Goal: Information Seeking & Learning: Learn about a topic

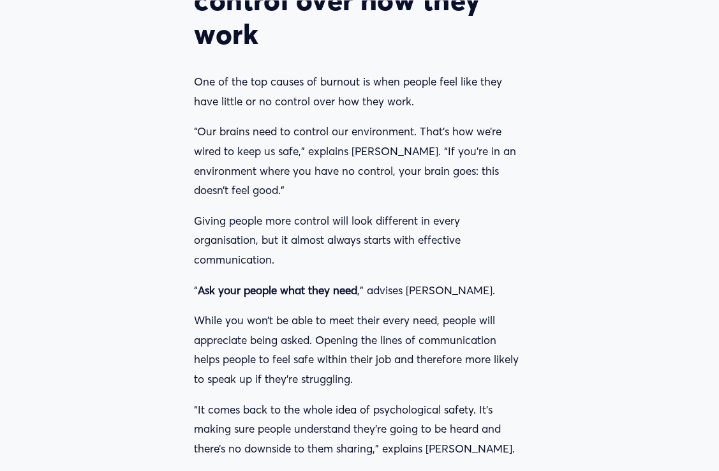
scroll to position [2169, 0]
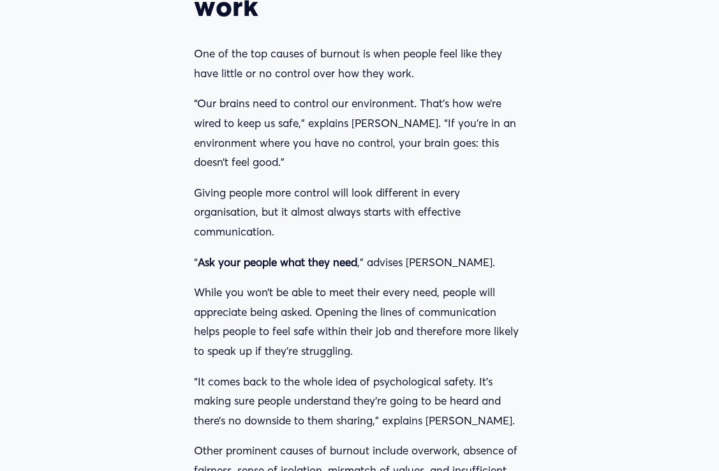
click at [274, 201] on p "Giving people more control will look different in every organisation, but it al…" at bounding box center [359, 212] width 330 height 59
drag, startPoint x: 274, startPoint y: 201, endPoint x: 209, endPoint y: 163, distance: 74.9
click at [209, 183] on p "Giving people more control will look different in every organisation, but it al…" at bounding box center [359, 212] width 330 height 59
click at [411, 283] on p "While you won’t be able to meet their every need, people will appreciate being …" at bounding box center [359, 322] width 330 height 78
drag, startPoint x: 196, startPoint y: 73, endPoint x: 243, endPoint y: 78, distance: 46.8
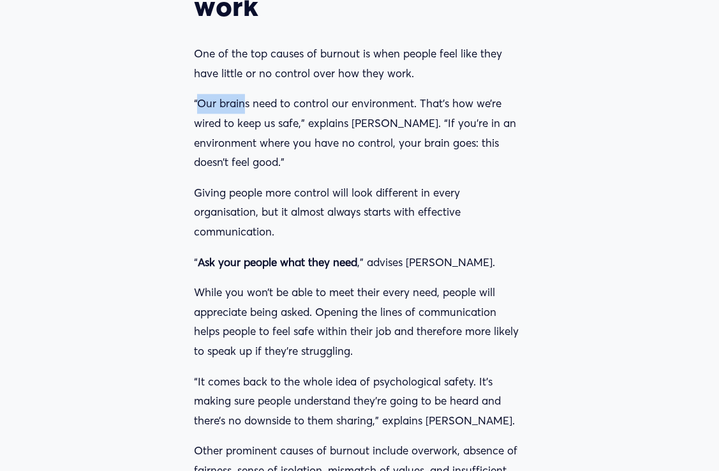
click at [243, 94] on p "“Our brains need to control our environment. That’s how we’re wired to keep us …" at bounding box center [359, 133] width 330 height 78
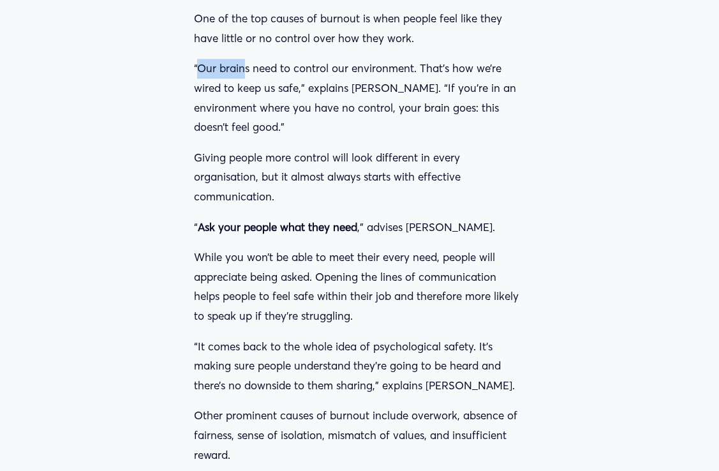
scroll to position [2232, 0]
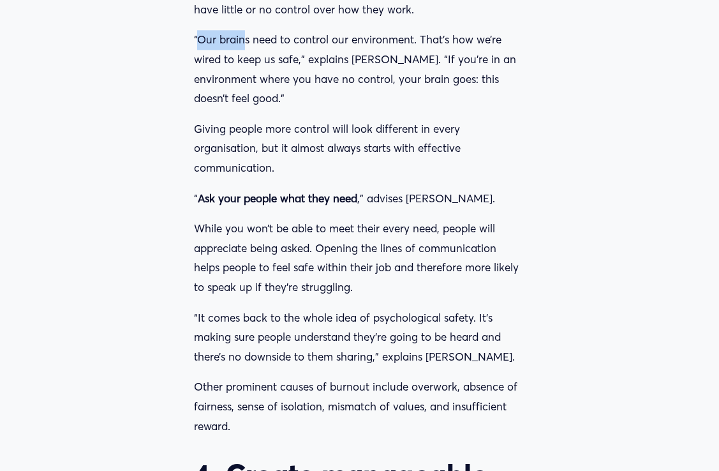
drag, startPoint x: 196, startPoint y: 101, endPoint x: 278, endPoint y: 140, distance: 91.3
click at [278, 140] on p "Giving people more control will look different in every organisation, but it al…" at bounding box center [359, 148] width 330 height 59
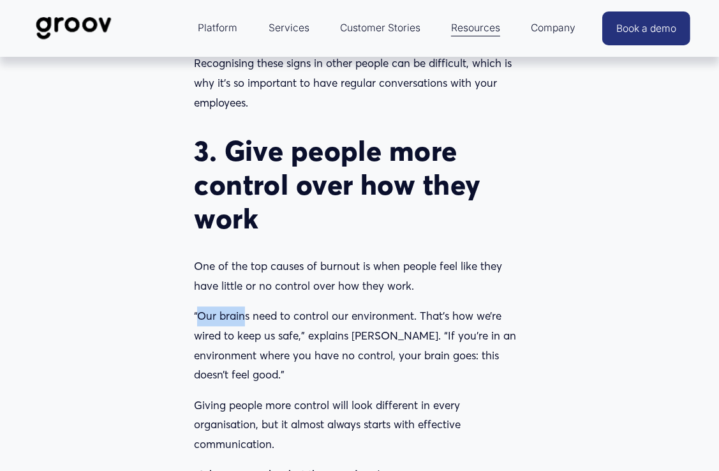
scroll to position [1914, 0]
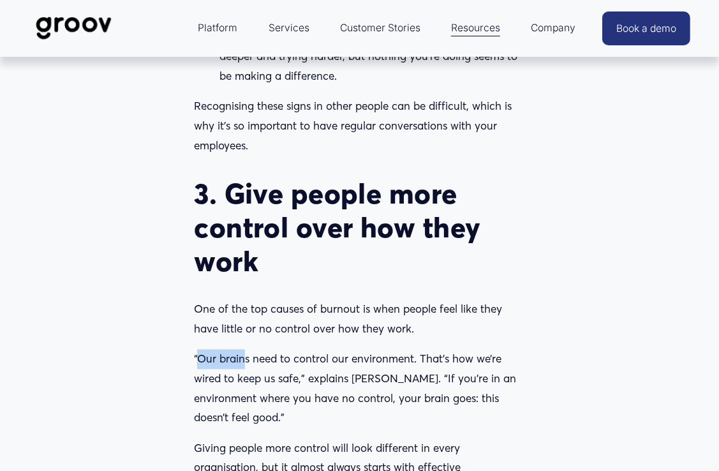
copy p "Giving people more control will look different in every organisation, but it al…"
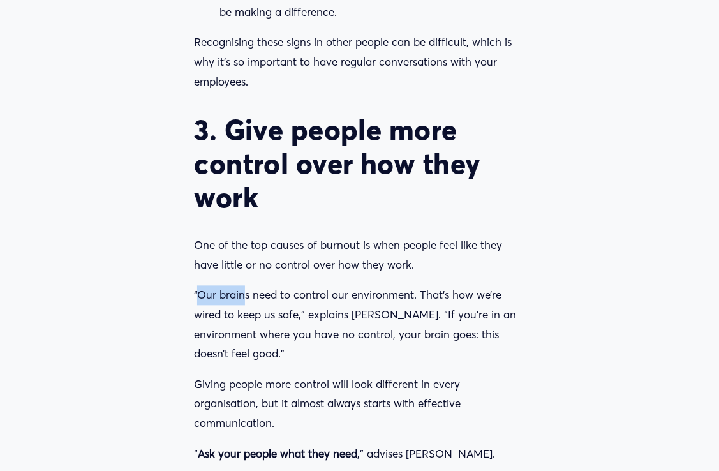
copy p "Giving people more control will look different in every organisation, but it al…"
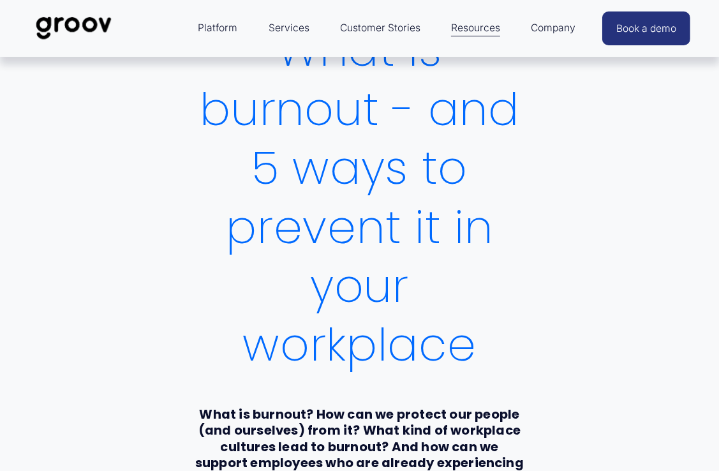
scroll to position [0, 0]
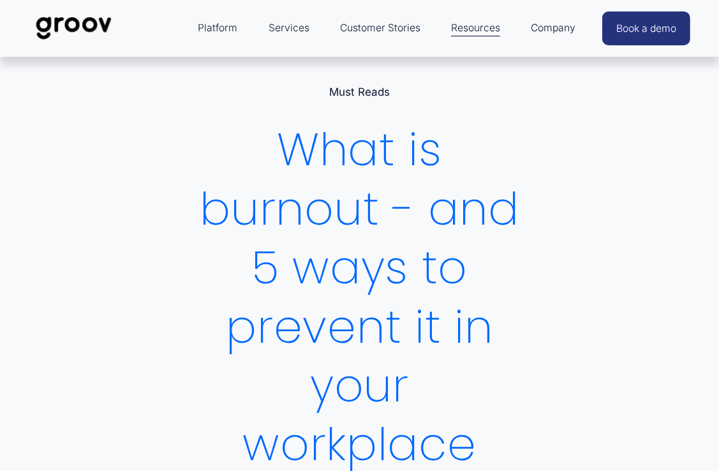
click at [370, 90] on link "Must Reads" at bounding box center [359, 91] width 61 height 13
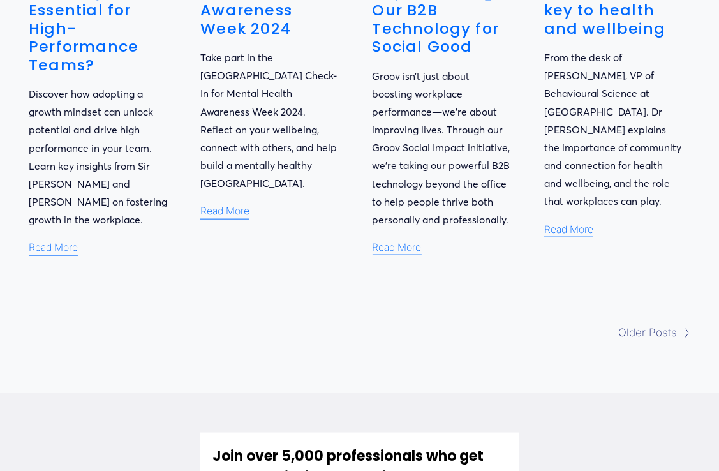
scroll to position [1276, 0]
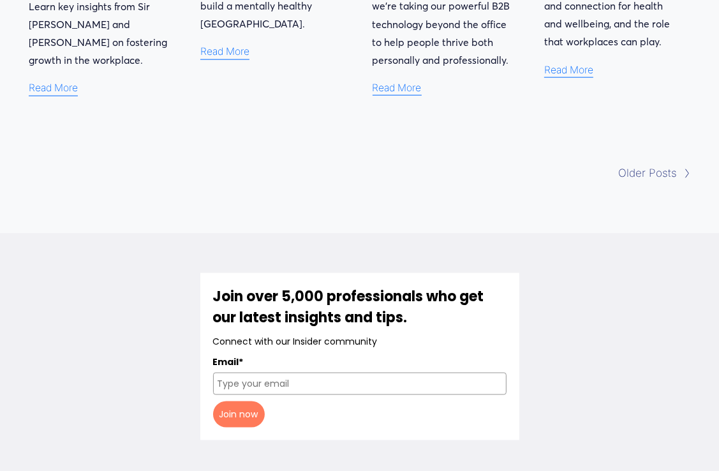
click at [653, 175] on span "Older Posts" at bounding box center [647, 173] width 59 height 20
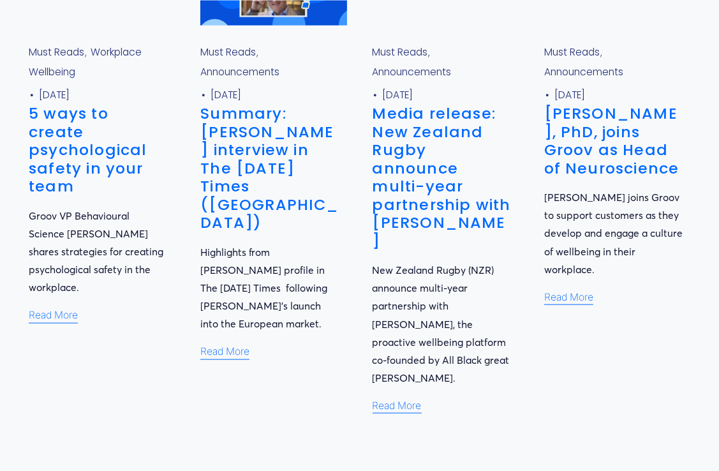
scroll to position [1084, 0]
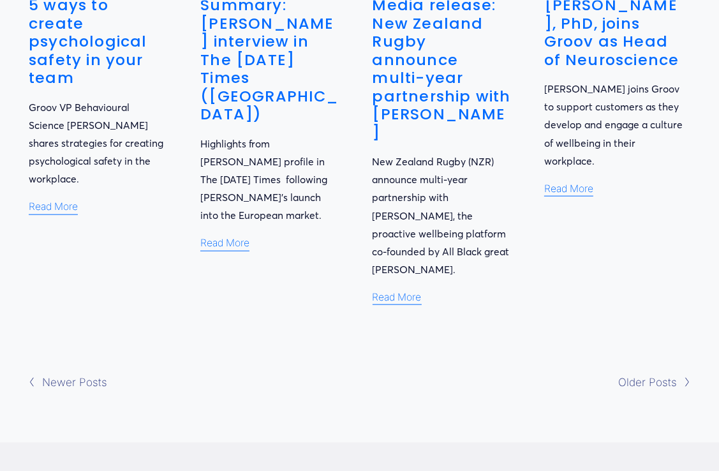
click at [638, 373] on span "Older Posts" at bounding box center [647, 383] width 59 height 20
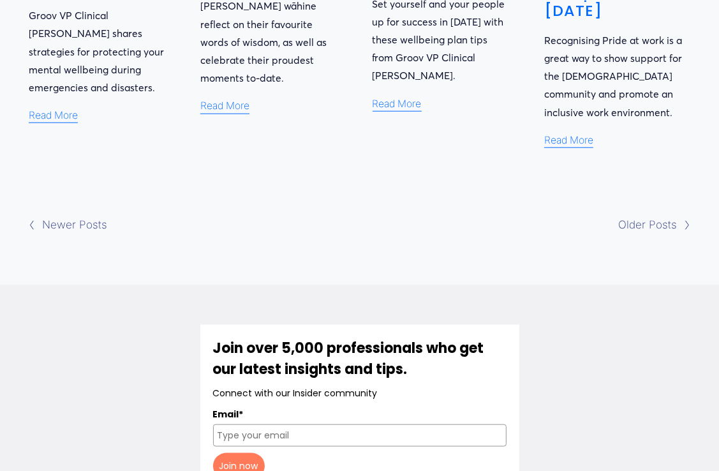
scroll to position [1021, 0]
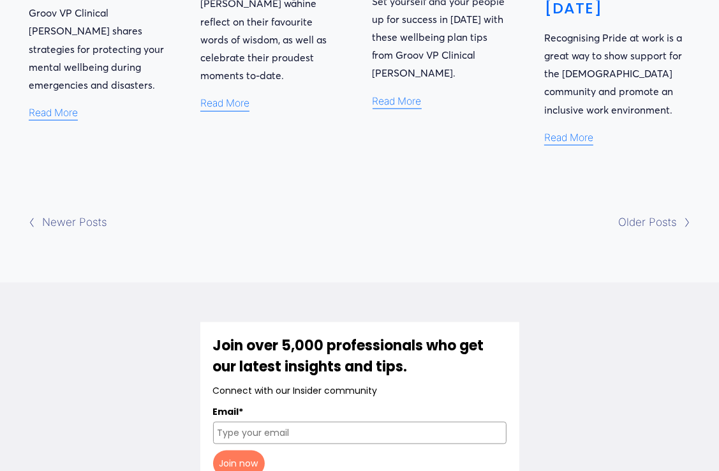
click at [630, 212] on span "Older Posts" at bounding box center [647, 222] width 59 height 20
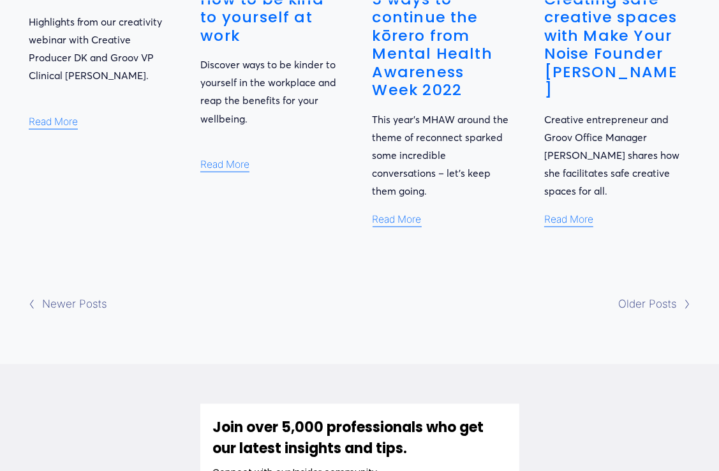
scroll to position [1021, 0]
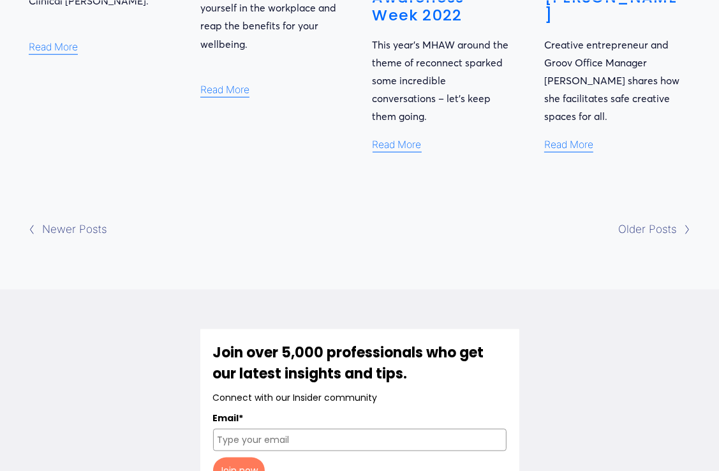
click at [638, 219] on span "Older Posts" at bounding box center [647, 229] width 59 height 20
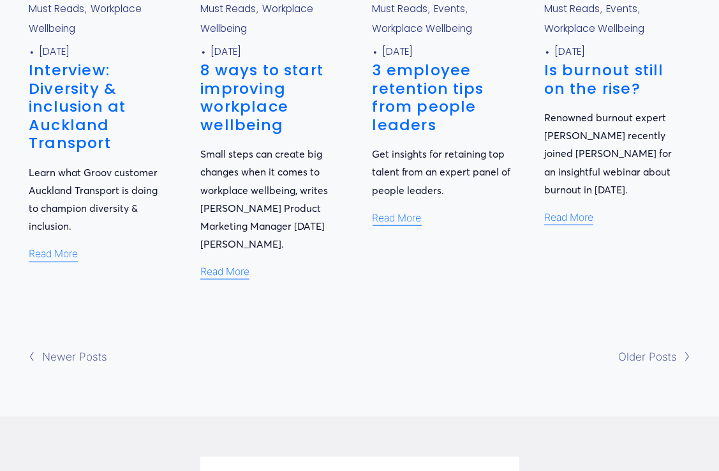
scroll to position [957, 0]
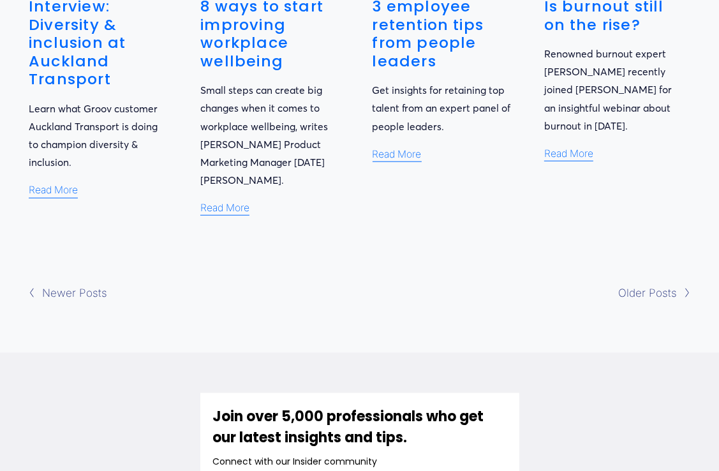
click at [659, 283] on span "Older Posts" at bounding box center [647, 293] width 59 height 20
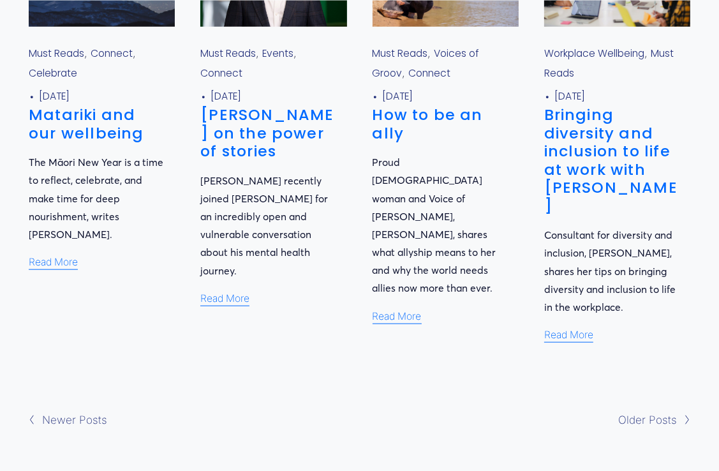
scroll to position [1021, 0]
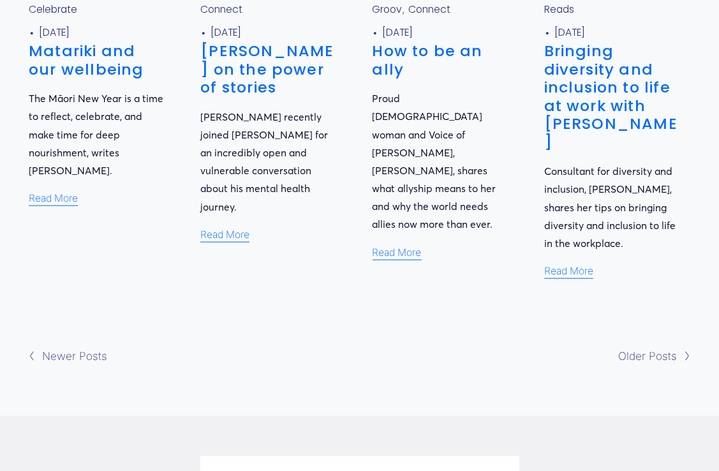
click at [639, 346] on span "Older Posts" at bounding box center [647, 356] width 59 height 20
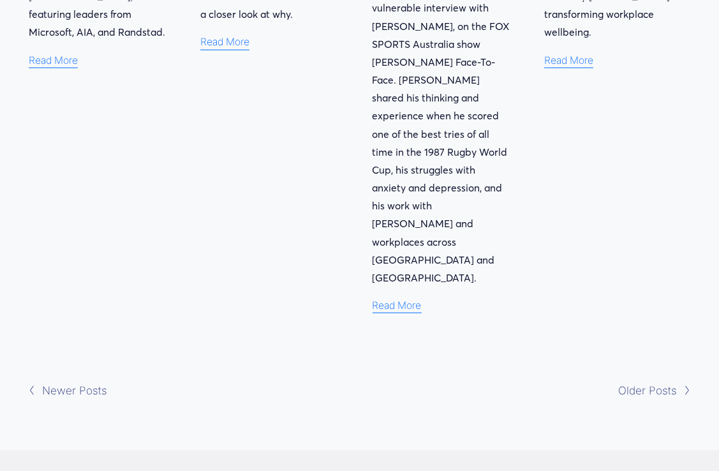
scroll to position [1148, 0]
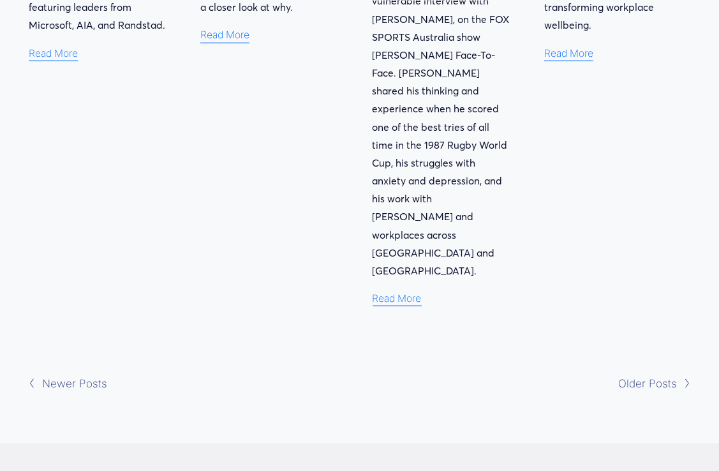
click at [651, 374] on span "Older Posts" at bounding box center [647, 384] width 59 height 20
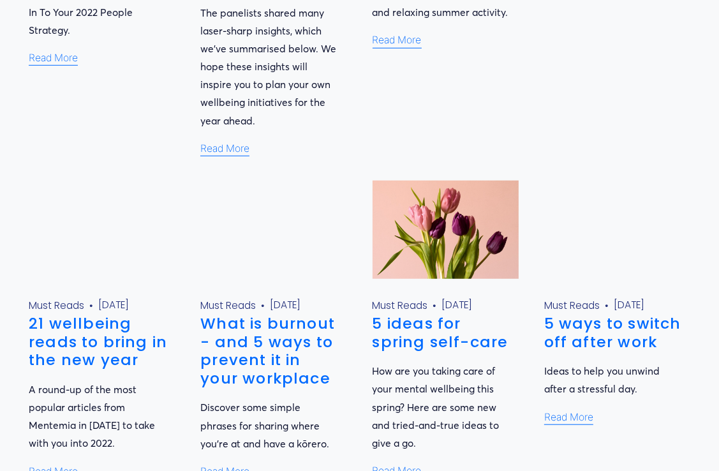
scroll to position [765, 0]
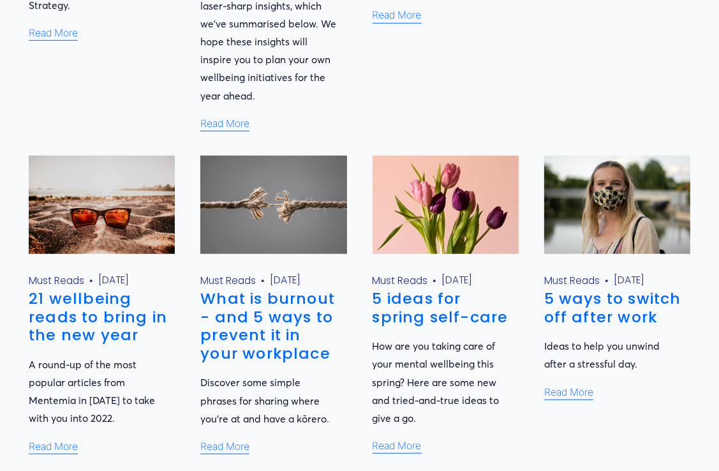
click at [276, 288] on link "What is burnout - and 5 ways to prevent it in your workplace" at bounding box center [267, 326] width 135 height 76
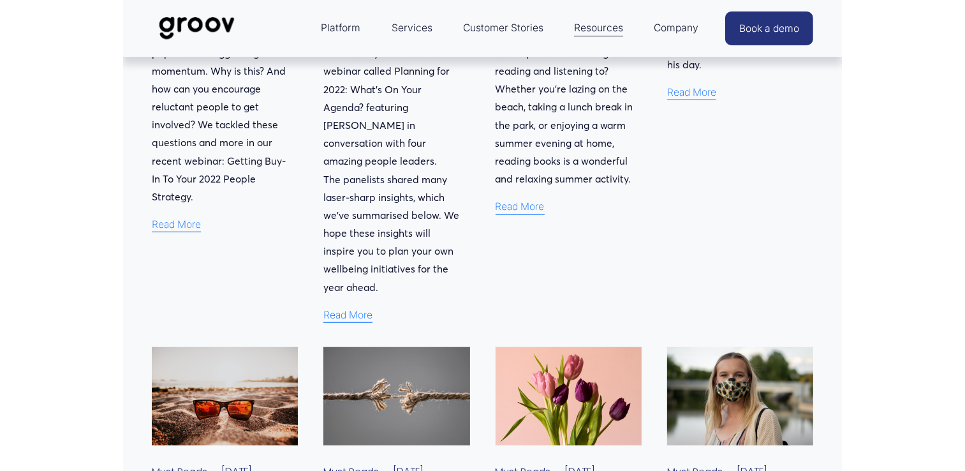
scroll to position [589, 0]
